Goal: Book appointment/travel/reservation

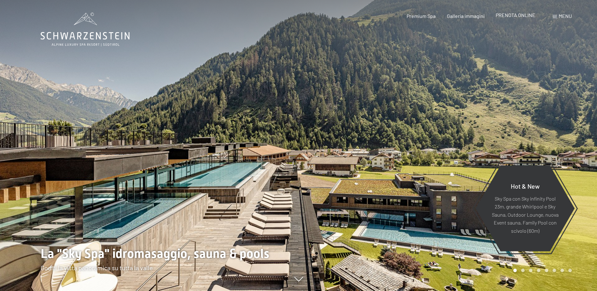
click at [526, 16] on span "PRENOTA ONLINE" at bounding box center [516, 15] width 40 height 6
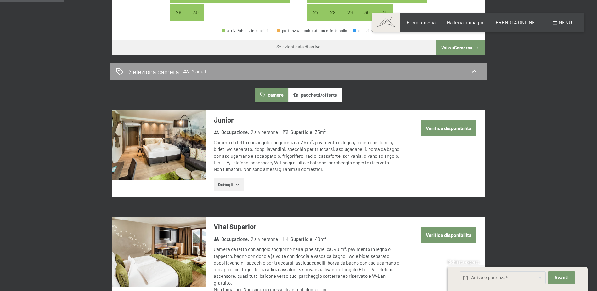
scroll to position [228, 0]
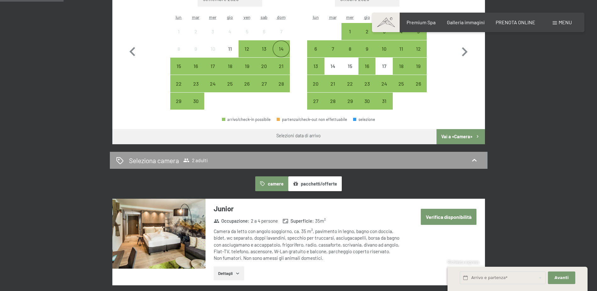
click at [284, 50] on div "14" at bounding box center [281, 54] width 16 height 16
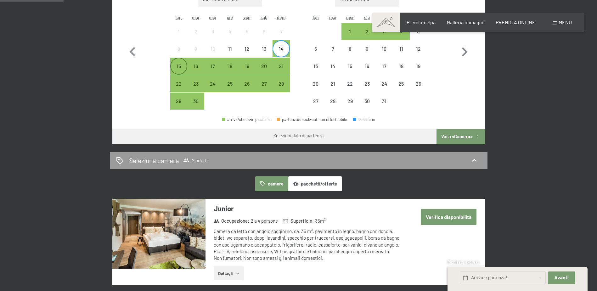
click at [180, 70] on div "15" at bounding box center [179, 72] width 16 height 16
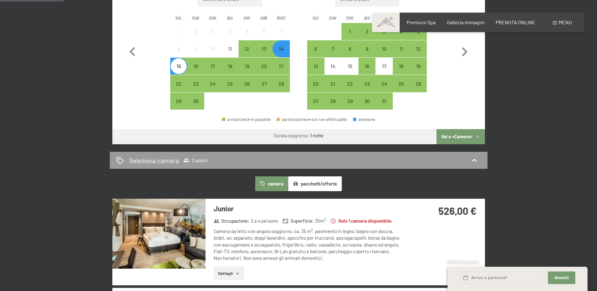
click at [457, 134] on button "Vai a «Camera»" at bounding box center [461, 136] width 48 height 15
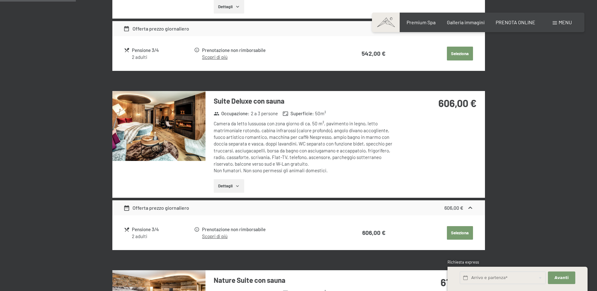
scroll to position [0, 0]
